Goal: Transaction & Acquisition: Download file/media

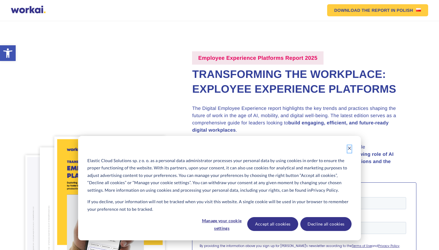
click at [351, 147] on icon "Dismiss cookie banner" at bounding box center [349, 148] width 4 height 4
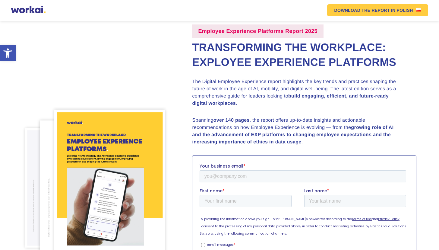
scroll to position [28, 0]
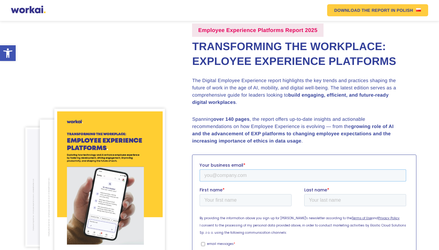
click at [244, 175] on input "Your business email *" at bounding box center [303, 175] width 207 height 12
type input "[EMAIL_ADDRESS][DOMAIN_NAME]"
type input "[PERSON_NAME]"
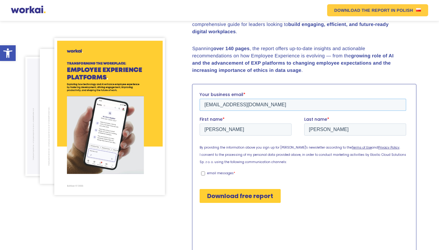
scroll to position [103, 0]
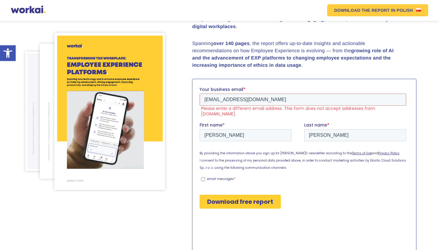
click at [226, 176] on span "email messages *" at bounding box center [306, 178] width 199 height 5
click at [205, 177] on input "email messages *" at bounding box center [203, 179] width 4 height 4
checkbox input "true"
click at [257, 201] on input "Download free report" at bounding box center [240, 201] width 81 height 14
click at [244, 196] on input "Download free report" at bounding box center [240, 201] width 81 height 14
